Goal: Transaction & Acquisition: Purchase product/service

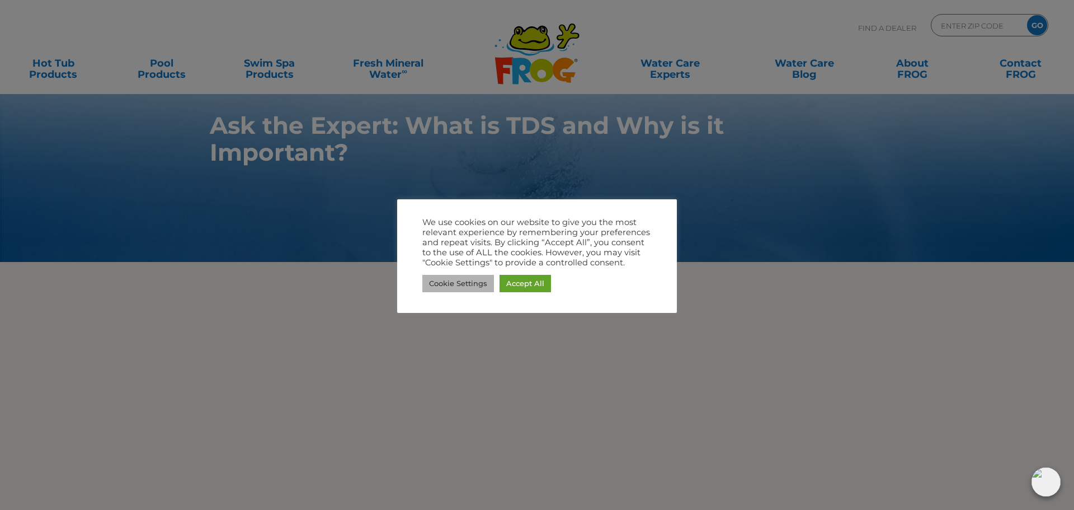
click at [458, 279] on link "Cookie Settings" at bounding box center [458, 283] width 72 height 17
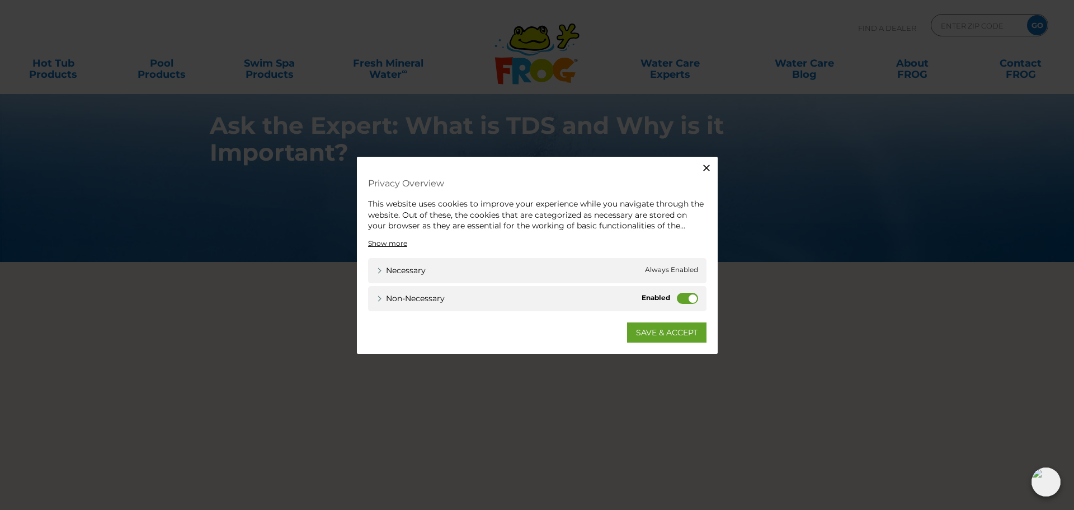
click at [692, 298] on label "Non-necessary" at bounding box center [687, 297] width 21 height 11
click at [0, 0] on input "Non-necessary" at bounding box center [0, 0] width 0 height 0
click at [671, 329] on link "SAVE & ACCEPT" at bounding box center [666, 332] width 79 height 20
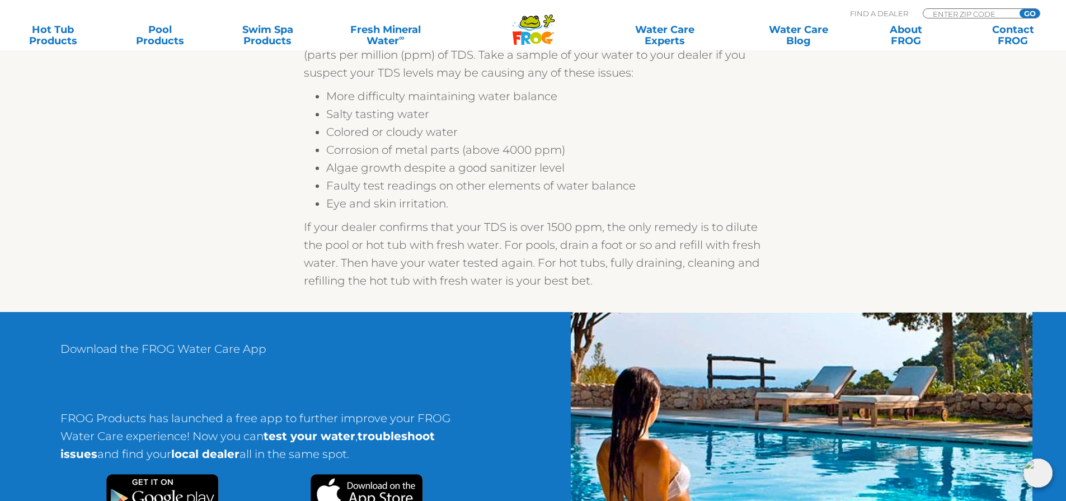
scroll to position [783, 0]
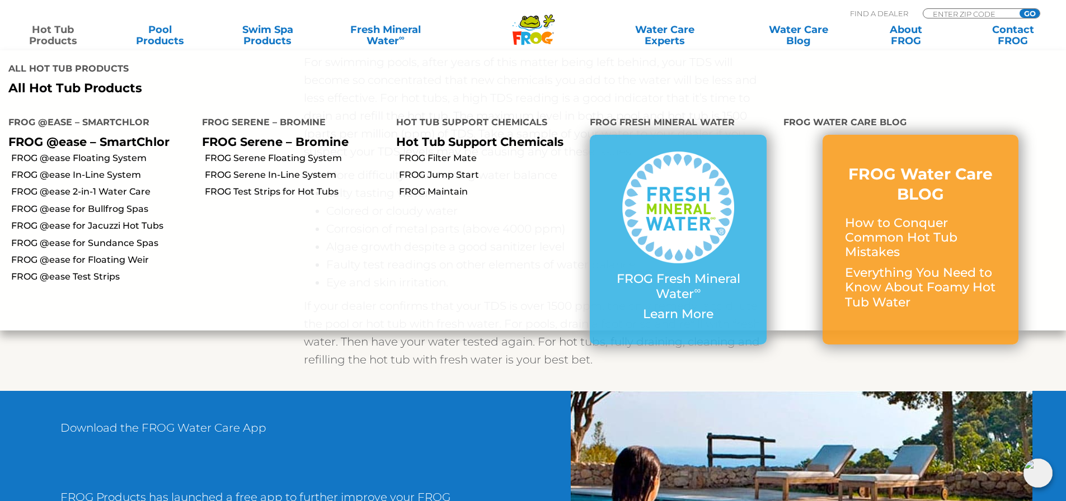
click at [59, 35] on link "Hot Tub Products" at bounding box center [52, 35] width 83 height 22
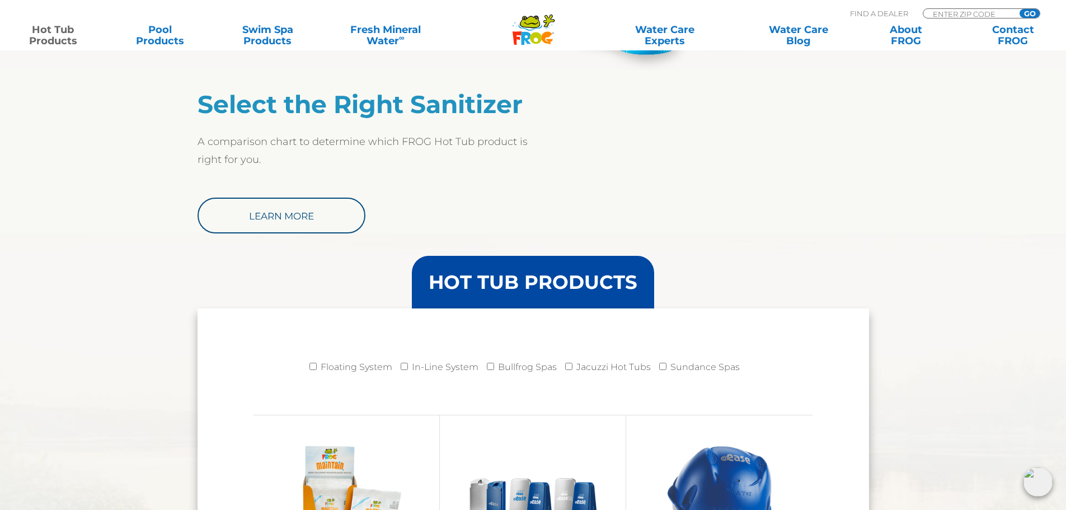
scroll to position [1119, 0]
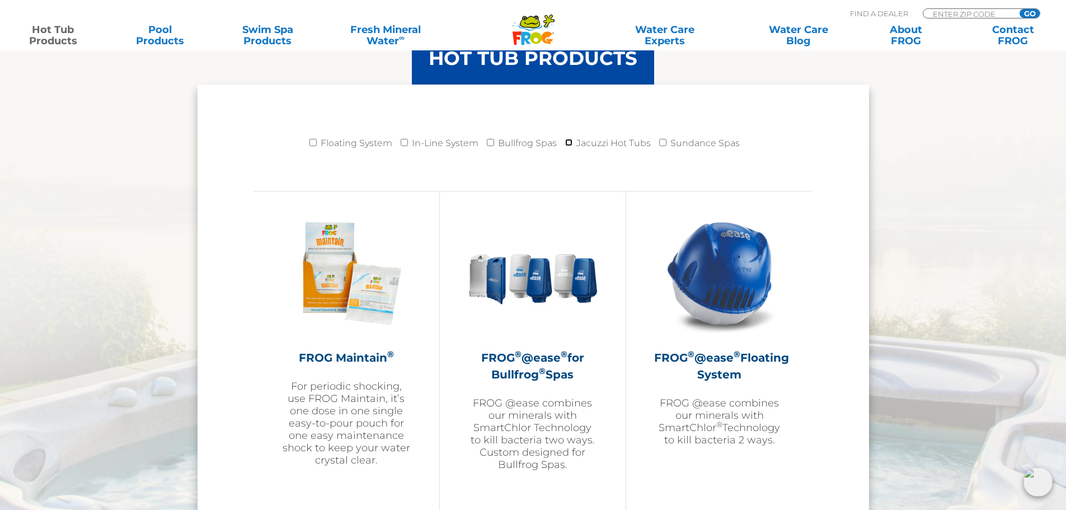
click at [571, 141] on input "Jacuzzi Hot Tubs" at bounding box center [568, 142] width 7 height 7
checkbox input "true"
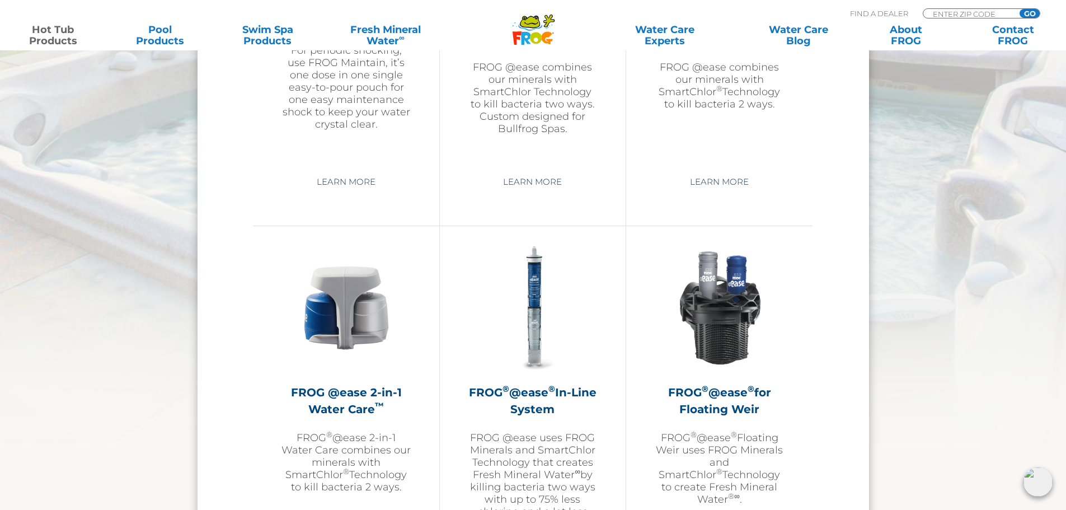
scroll to position [1678, 0]
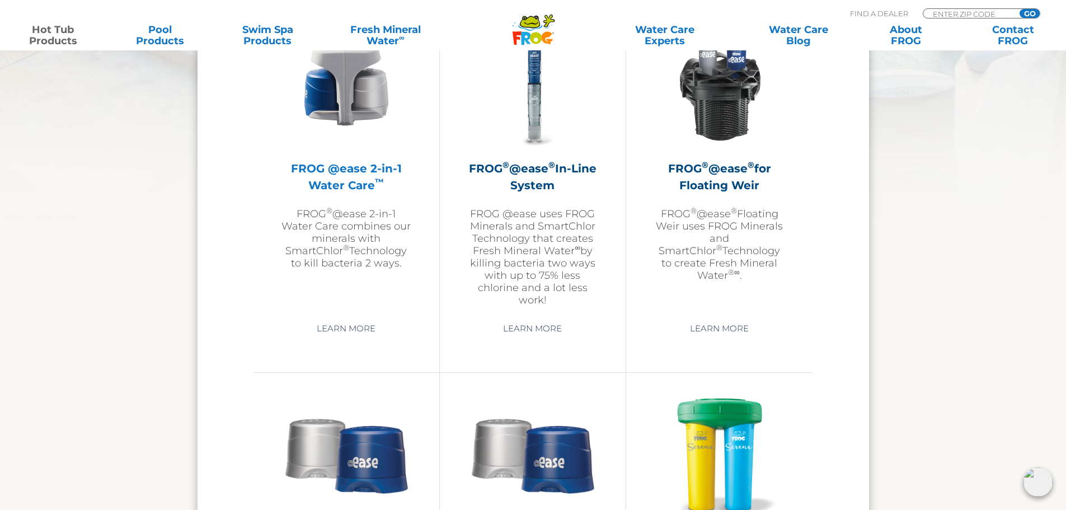
click at [341, 93] on img at bounding box center [346, 84] width 130 height 130
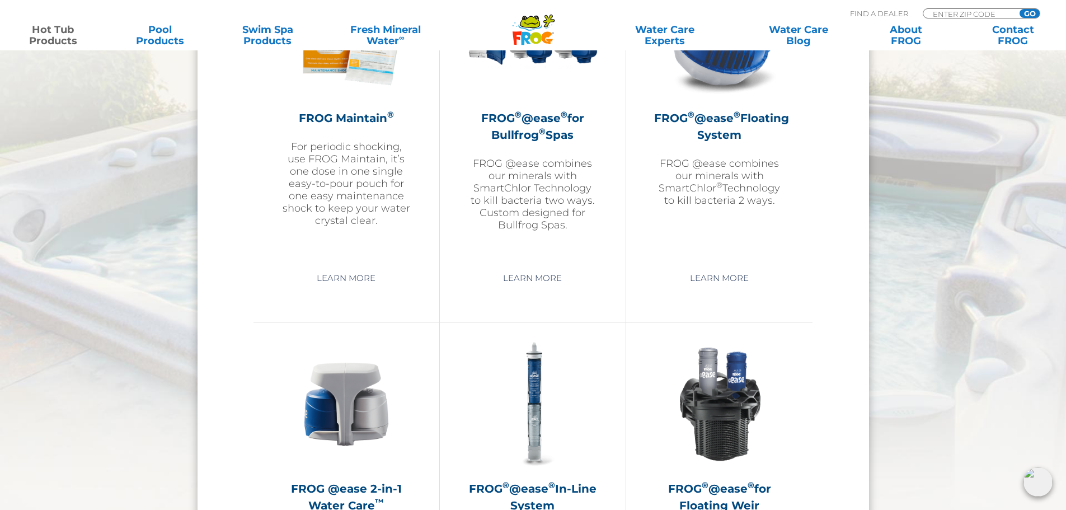
scroll to position [1231, 0]
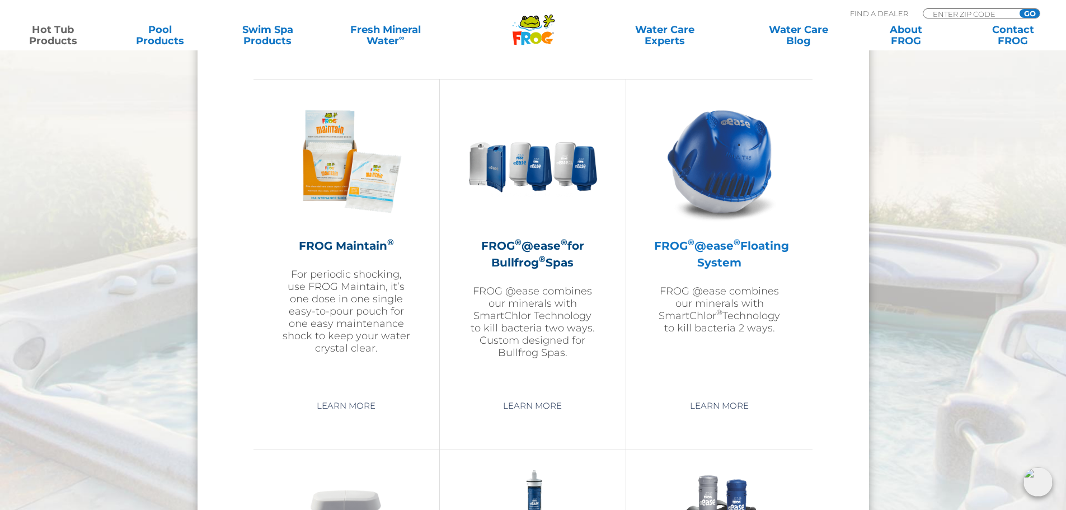
click at [746, 162] on img at bounding box center [719, 161] width 130 height 130
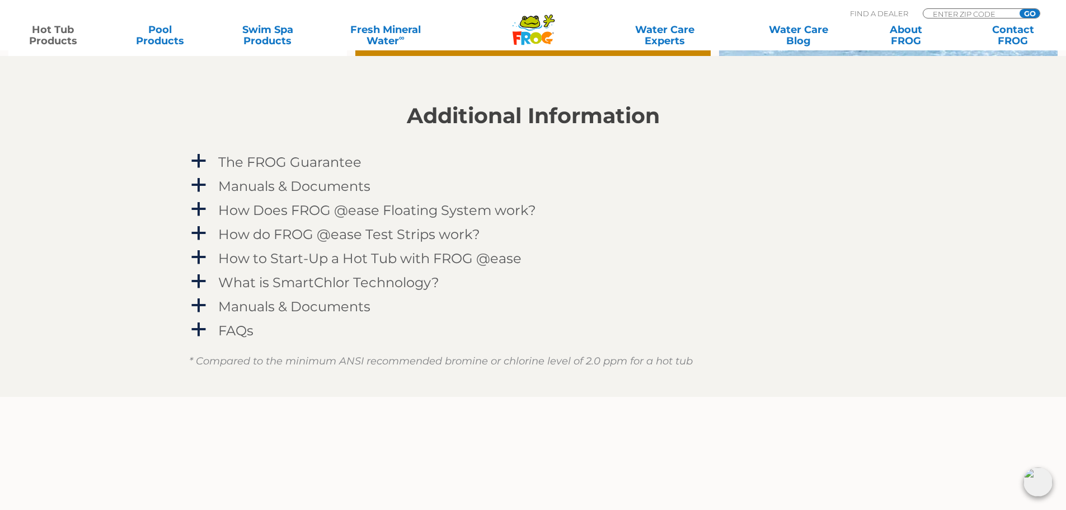
scroll to position [1119, 0]
